Goal: Information Seeking & Learning: Learn about a topic

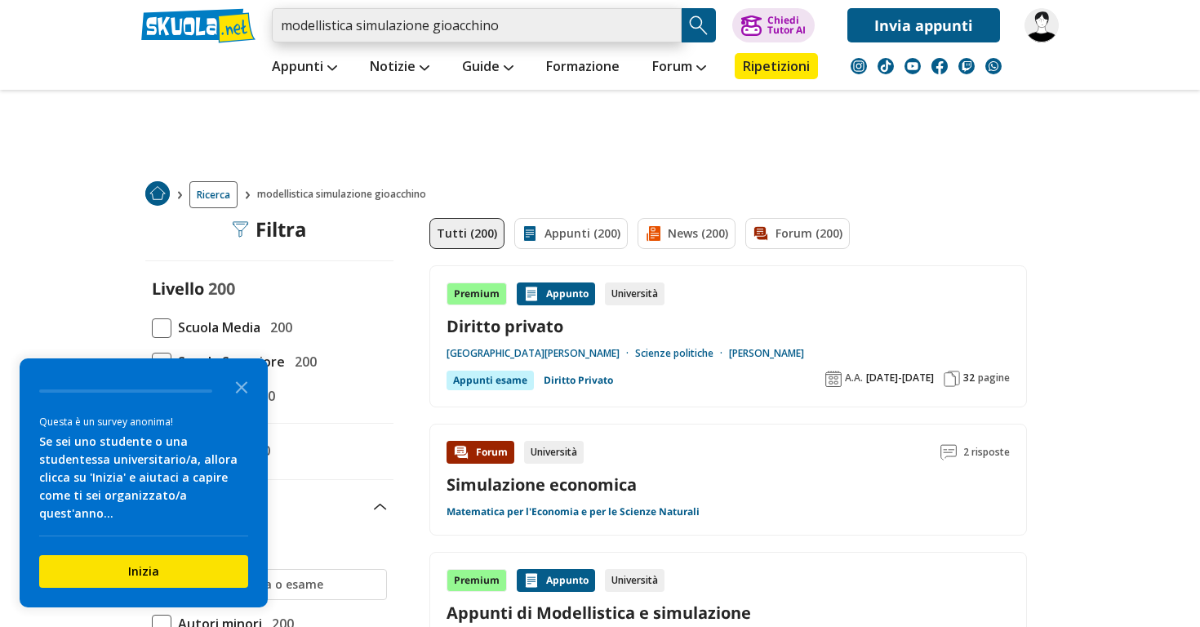
click at [452, 28] on input "modellistica simulazione gioacchino" at bounding box center [477, 25] width 410 height 34
click at [456, 29] on input "modellistica simulazione gioacchino" at bounding box center [477, 25] width 410 height 34
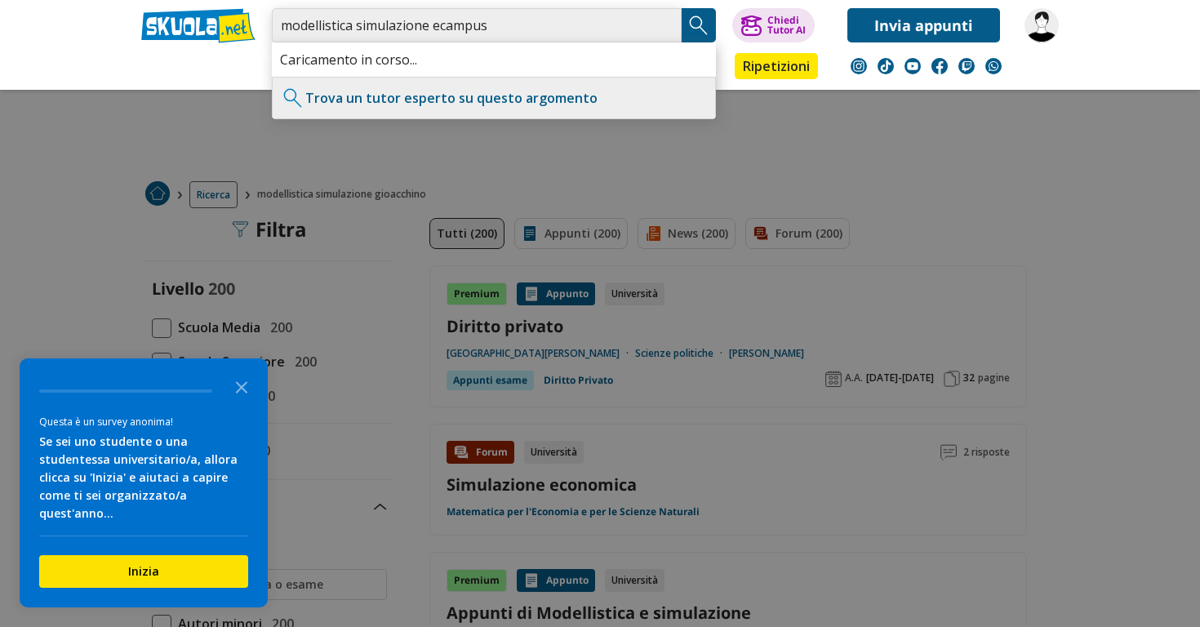
type input "modellistica simulazione ecampus"
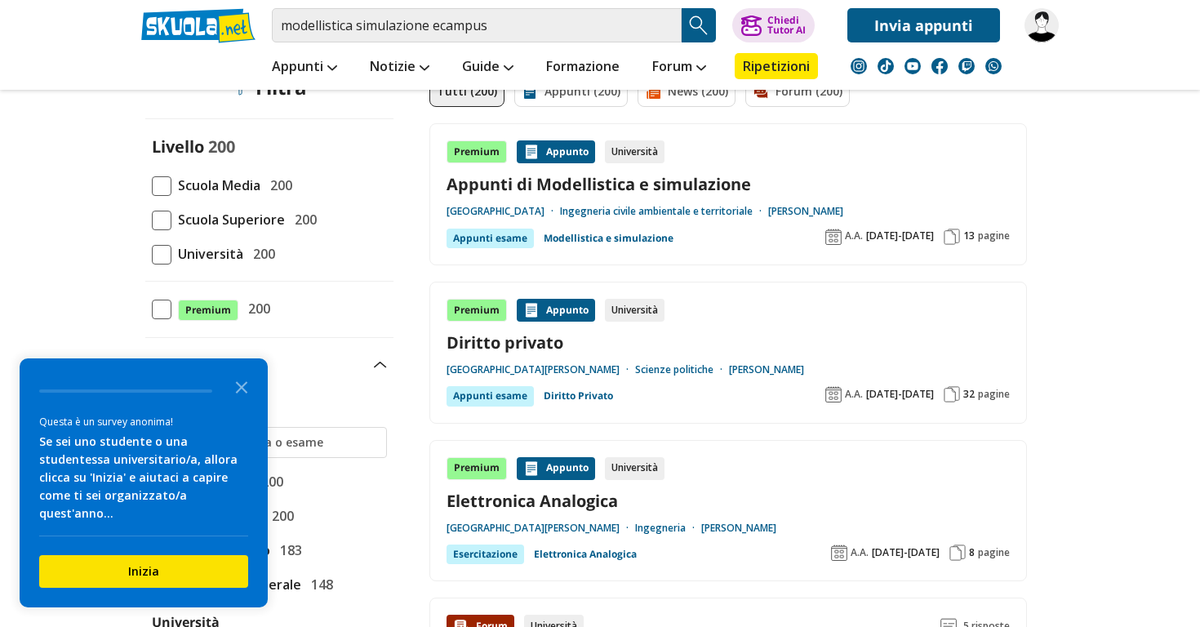
scroll to position [145, 0]
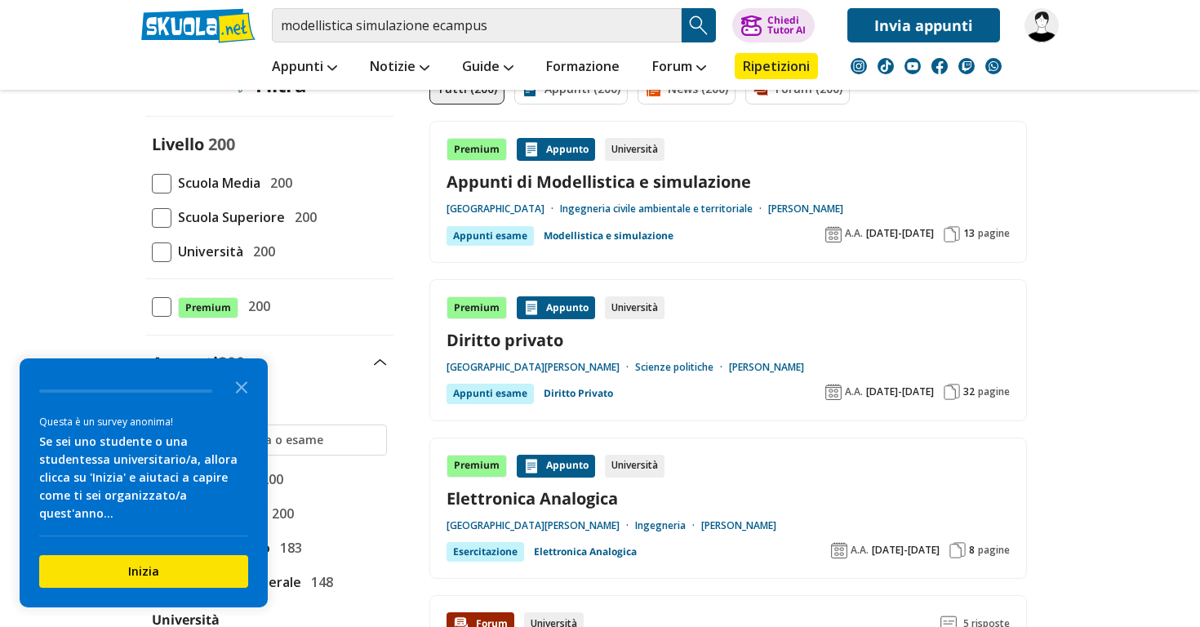
click at [158, 251] on span at bounding box center [162, 253] width 20 height 20
click at [152, 252] on input "Università 200" at bounding box center [152, 252] width 0 height 0
click at [237, 403] on icon "Close the survey" at bounding box center [241, 386] width 33 height 33
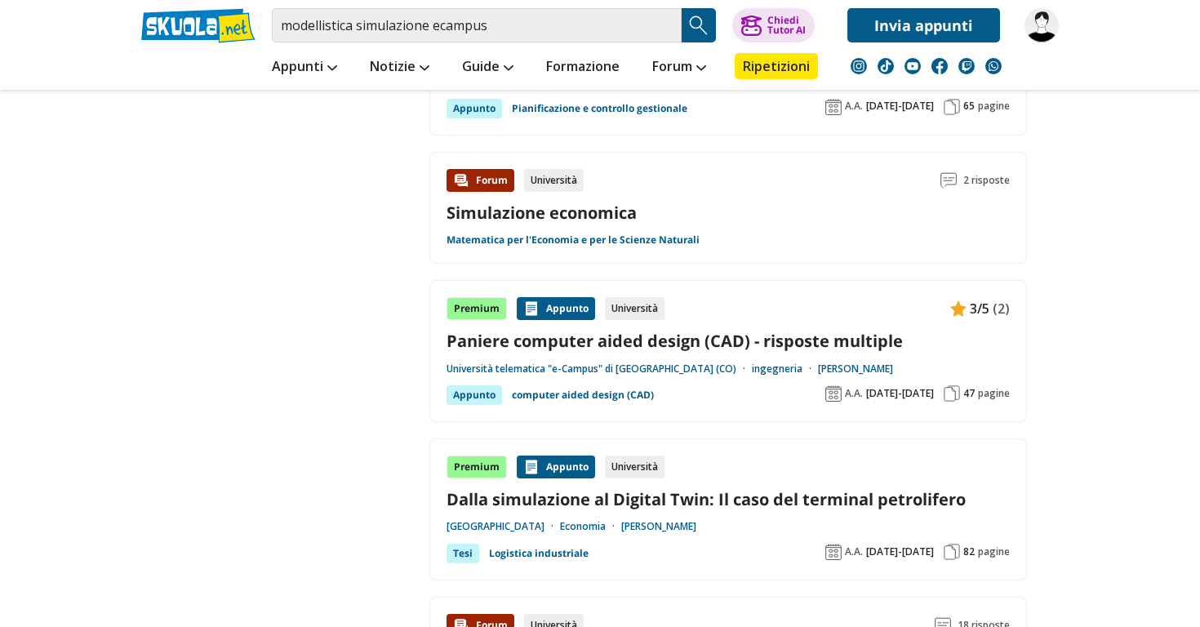
scroll to position [2300, 0]
